Goal: Transaction & Acquisition: Book appointment/travel/reservation

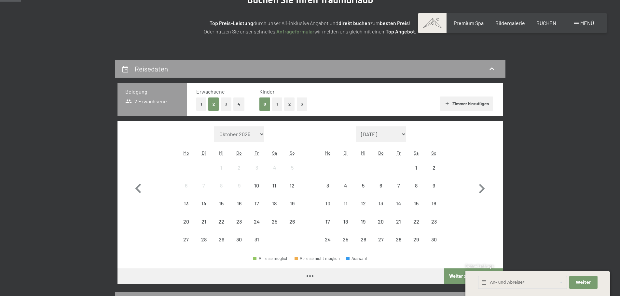
scroll to position [130, 0]
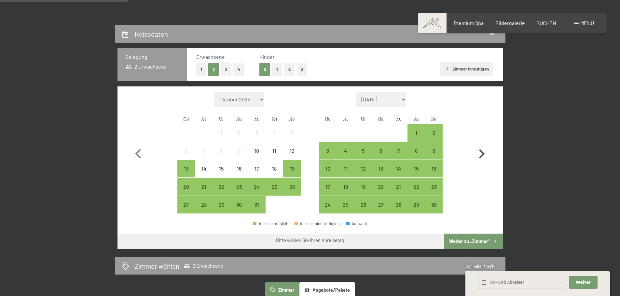
click at [483, 153] on icon "button" at bounding box center [481, 154] width 19 height 19
select select "2025-11-01"
select select "2025-12-01"
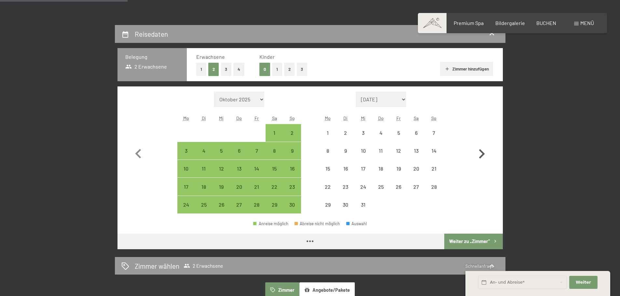
click at [483, 153] on icon "button" at bounding box center [481, 154] width 19 height 19
select select "2025-12-01"
select select "2026-01-01"
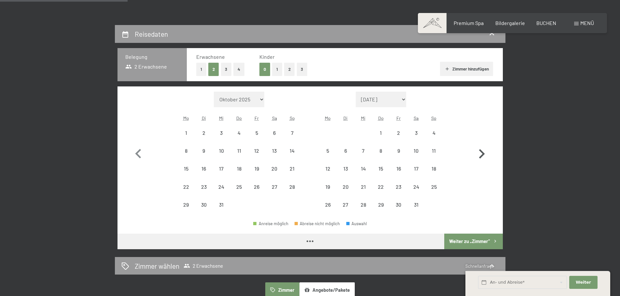
select select "2025-12-01"
select select "2026-01-01"
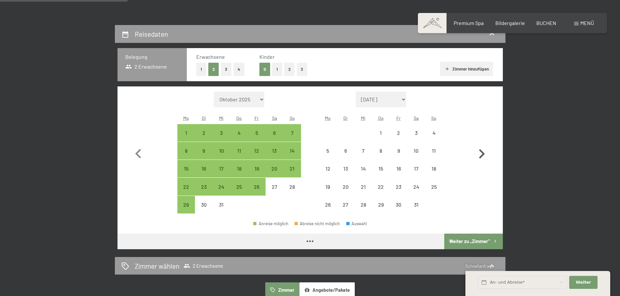
click at [482, 153] on icon "button" at bounding box center [482, 153] width 6 height 9
select select "2026-01-01"
select select "2026-02-01"
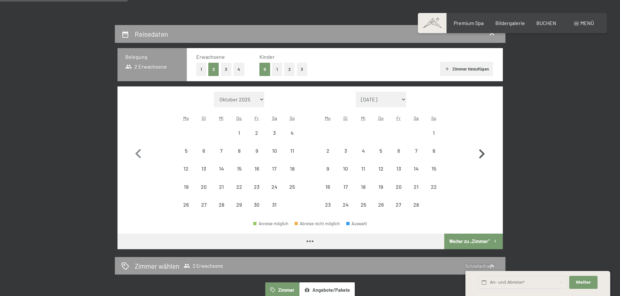
select select "2026-01-01"
select select "2026-02-01"
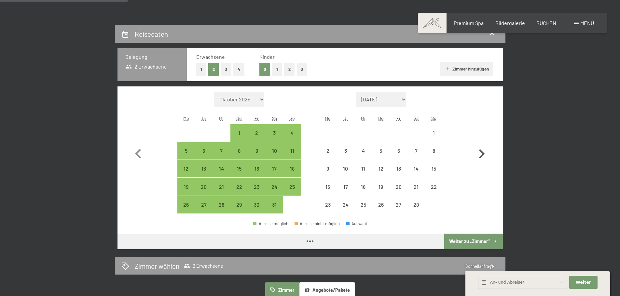
click at [482, 153] on icon "button" at bounding box center [482, 153] width 6 height 9
select select "2026-02-01"
select select "2026-03-01"
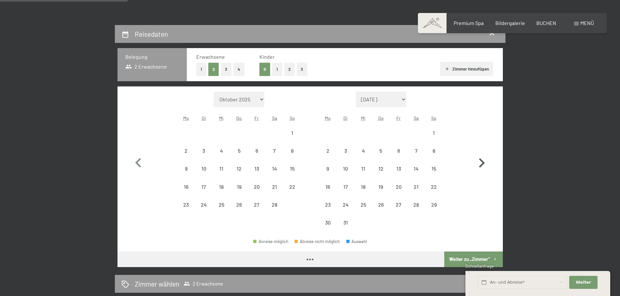
select select "2026-02-01"
select select "2026-03-01"
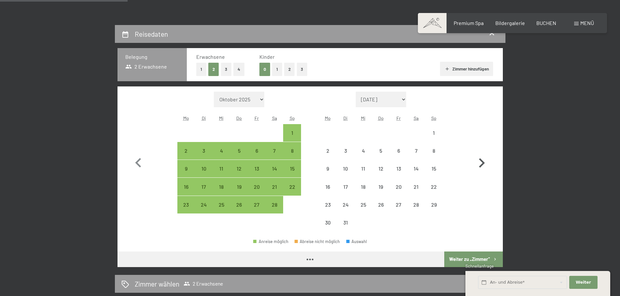
click at [482, 153] on button "button" at bounding box center [481, 162] width 19 height 140
select select "2026-03-01"
select select "2026-04-01"
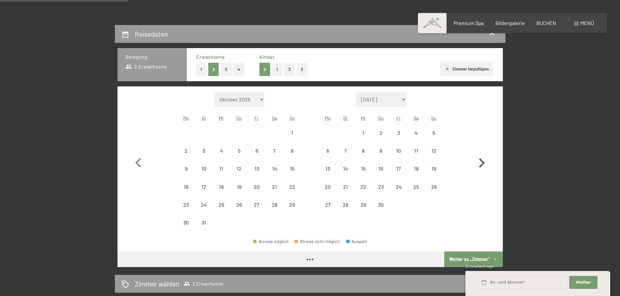
select select "2026-03-01"
select select "2026-04-01"
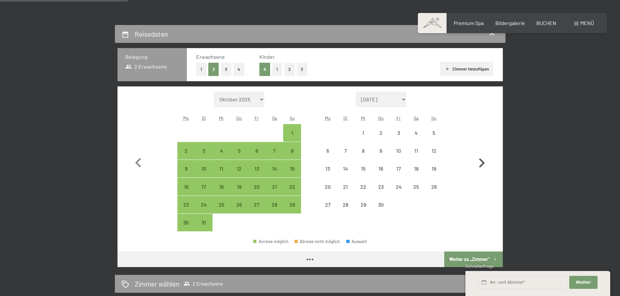
select select "2026-03-01"
select select "2026-04-01"
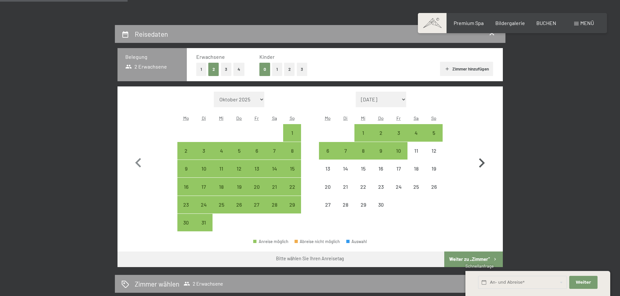
click at [482, 153] on button "button" at bounding box center [481, 162] width 19 height 140
select select "2026-04-01"
select select "2026-05-01"
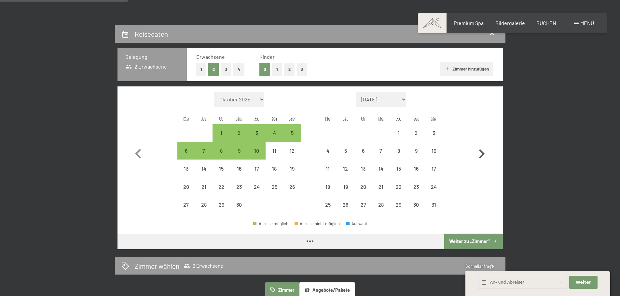
select select "2026-04-01"
select select "2026-05-01"
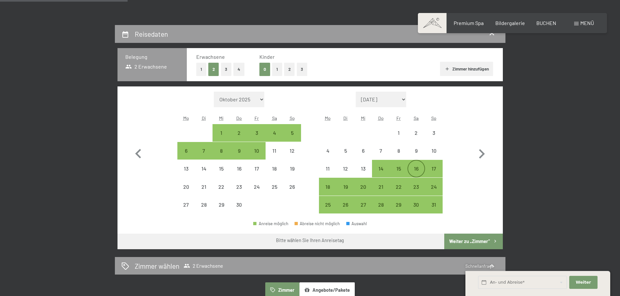
click at [417, 169] on div "16" at bounding box center [416, 174] width 16 height 16
select select "2026-04-01"
select select "2026-05-01"
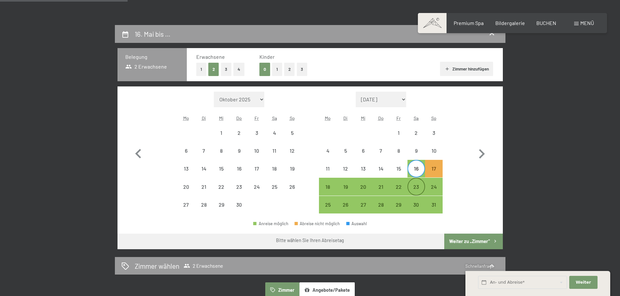
click at [419, 185] on div "23" at bounding box center [416, 193] width 16 height 16
select select "2026-04-01"
select select "2026-05-01"
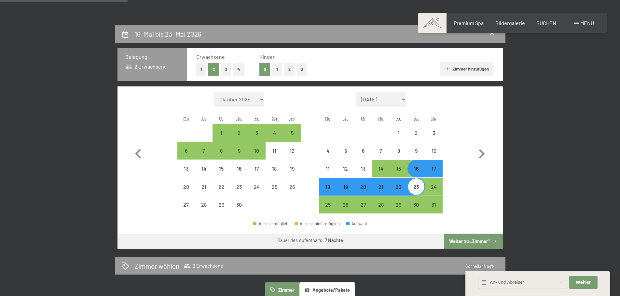
click at [462, 238] on button "Weiter zu „Zimmer“" at bounding box center [473, 242] width 58 height 16
select select "2026-04-01"
select select "2026-05-01"
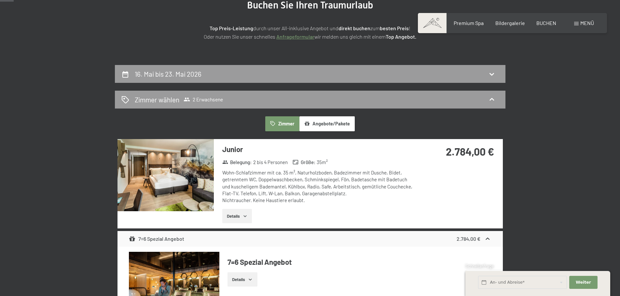
scroll to position [0, 0]
